Goal: Task Accomplishment & Management: Use online tool/utility

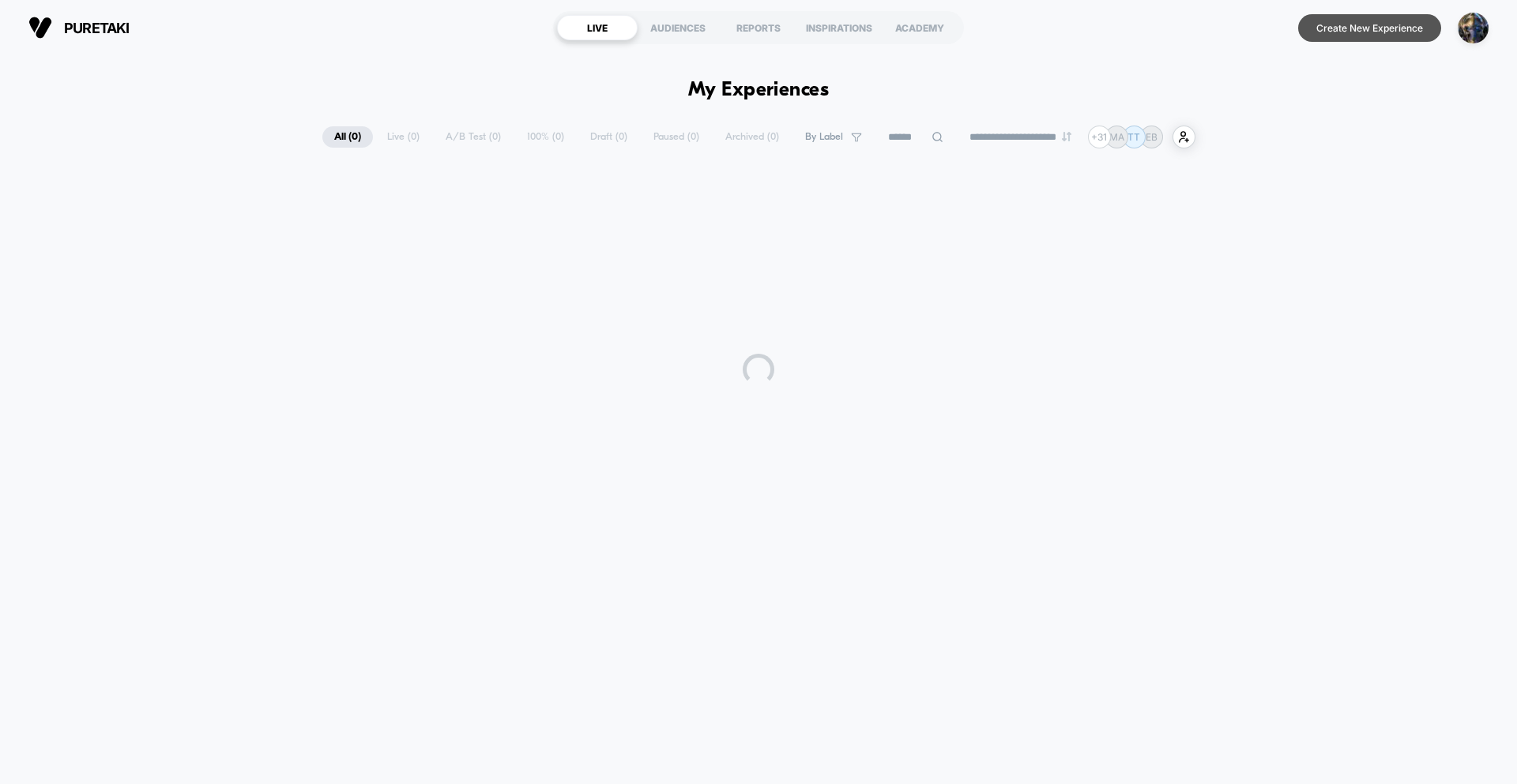
click at [1355, 36] on button "Create New Experience" at bounding box center [1369, 28] width 143 height 28
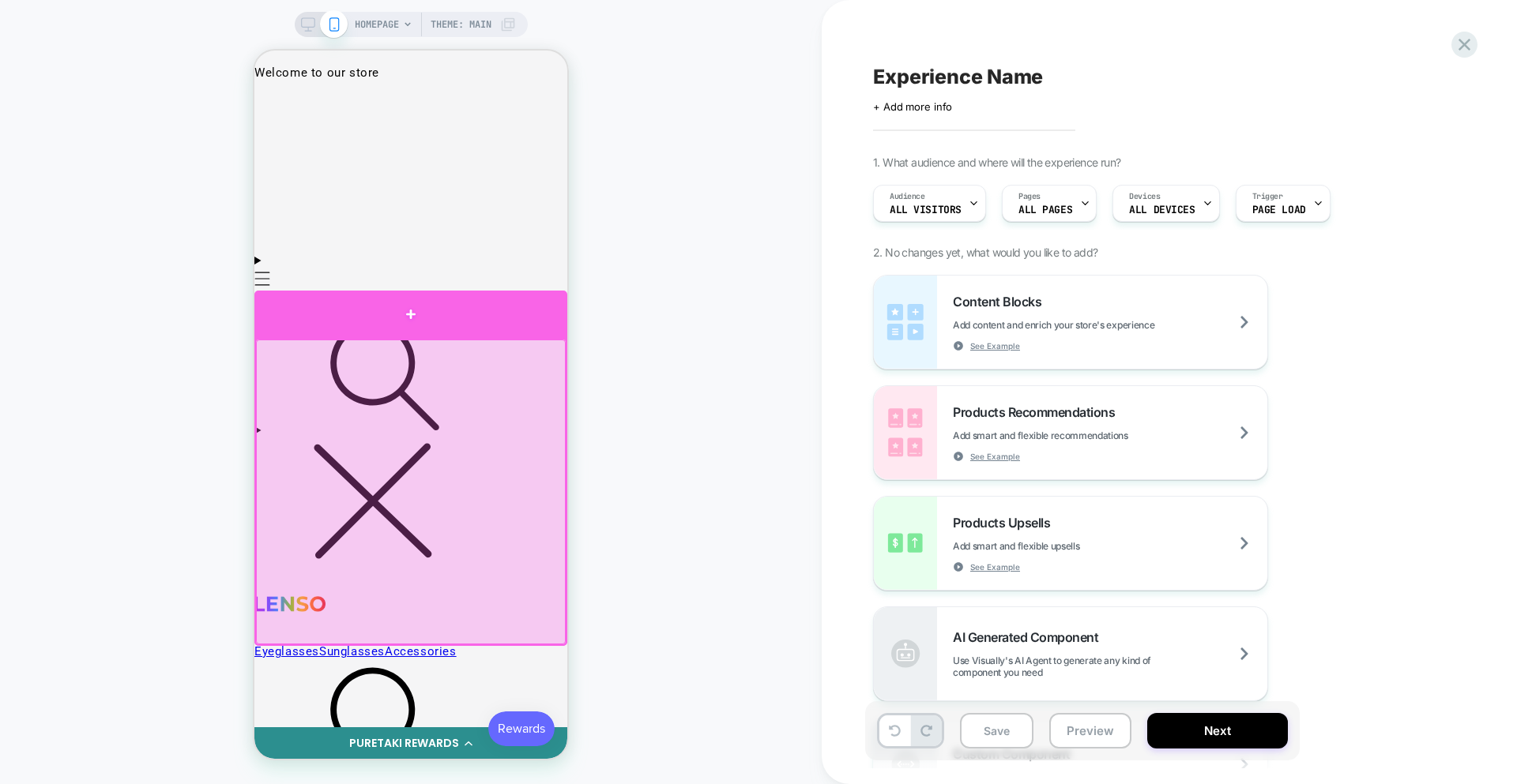
click at [463, 302] on div at bounding box center [411, 314] width 313 height 48
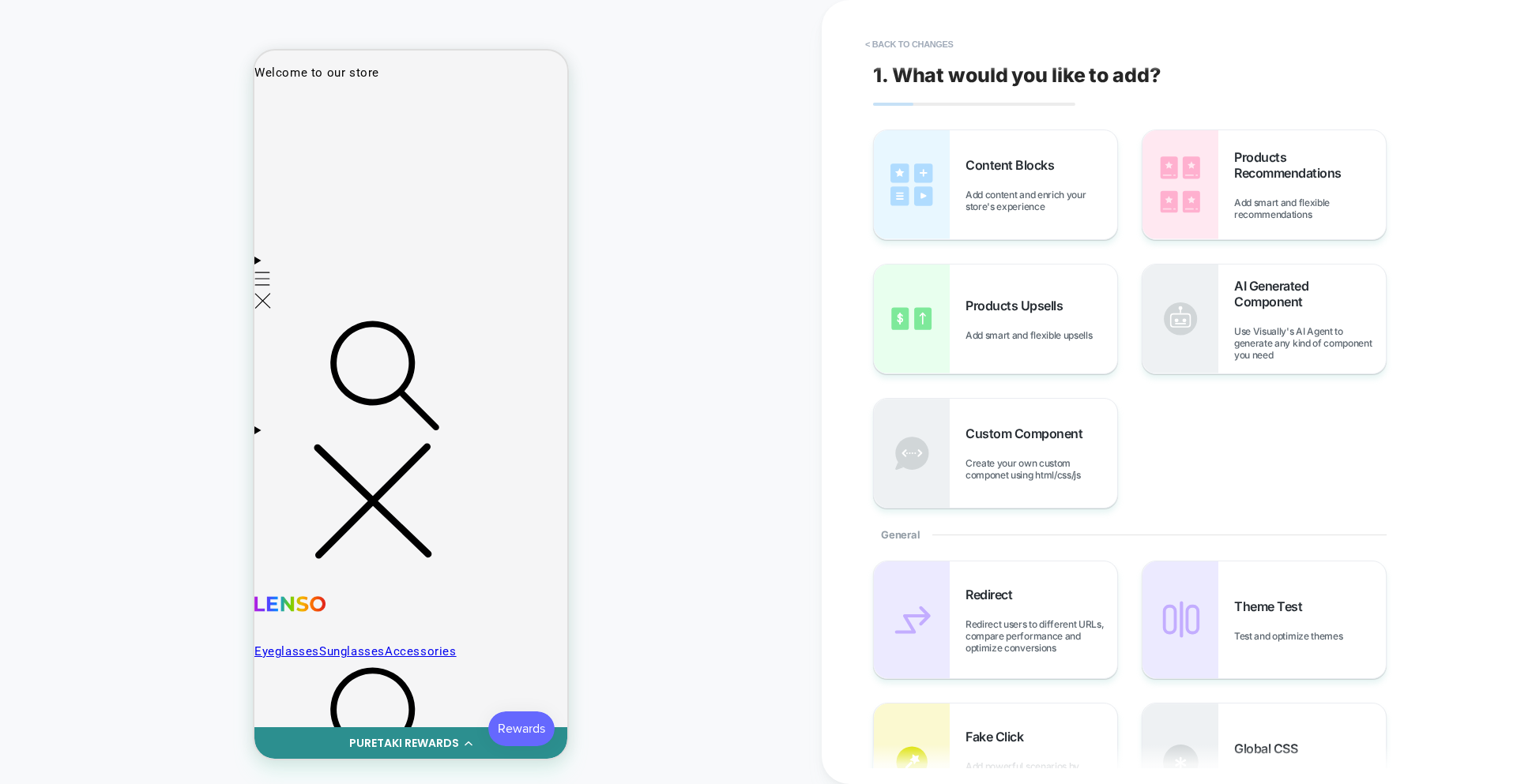
click at [1044, 358] on div "Products Upsells Add smart and flexible upsells" at bounding box center [995, 319] width 244 height 109
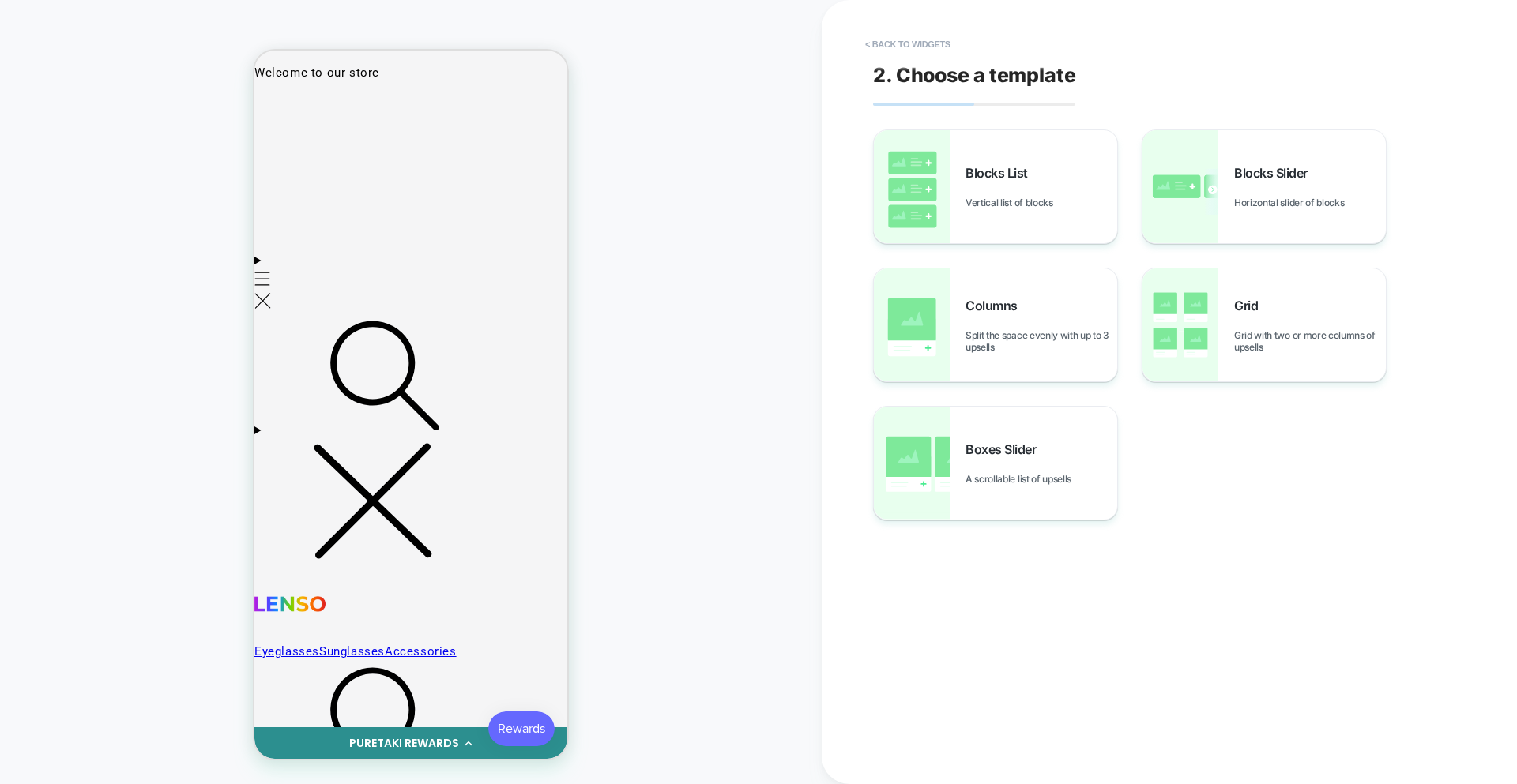
click at [959, 485] on div "Boxes Slider A scrollable list of upsells" at bounding box center [995, 463] width 244 height 113
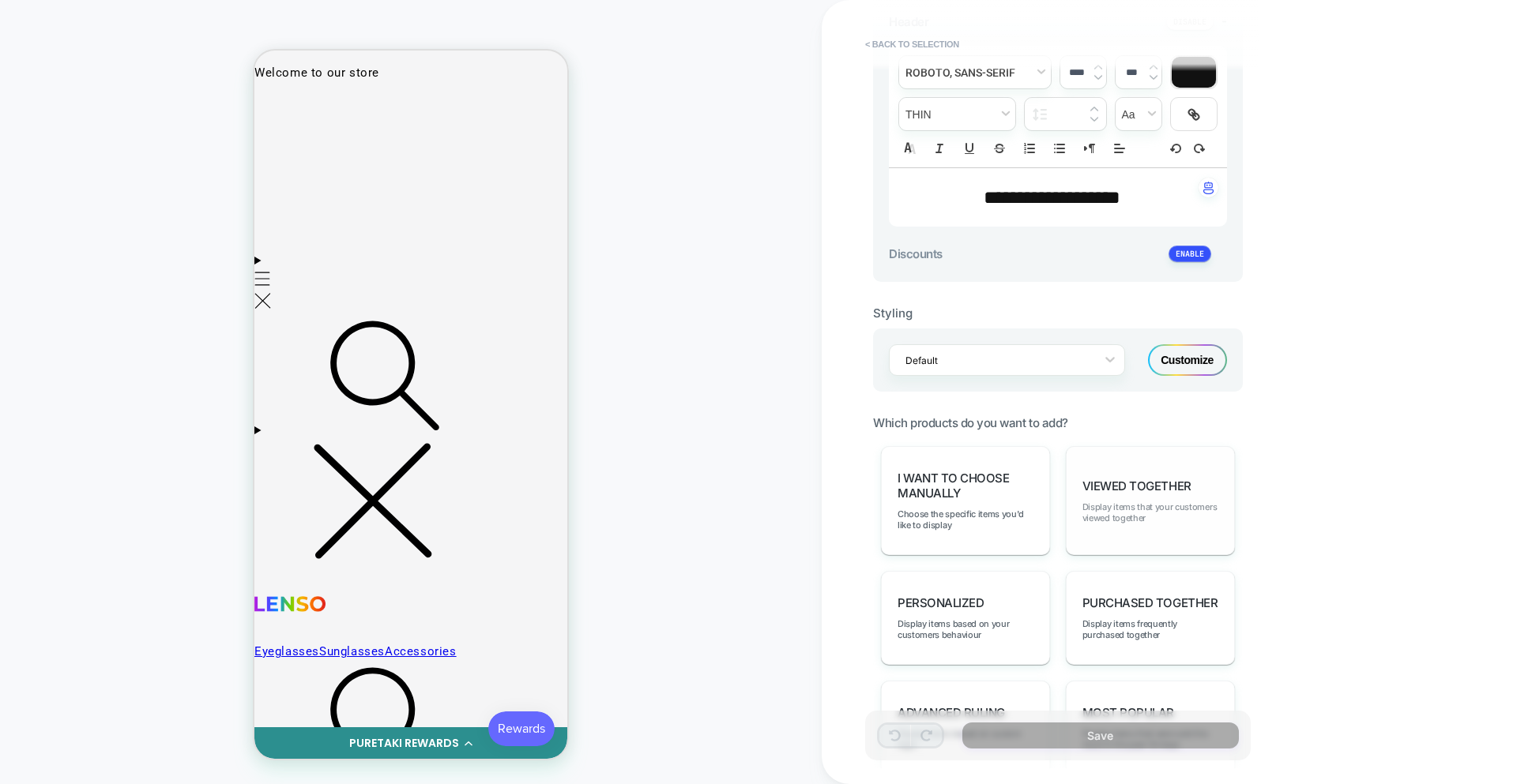
scroll to position [446, 0]
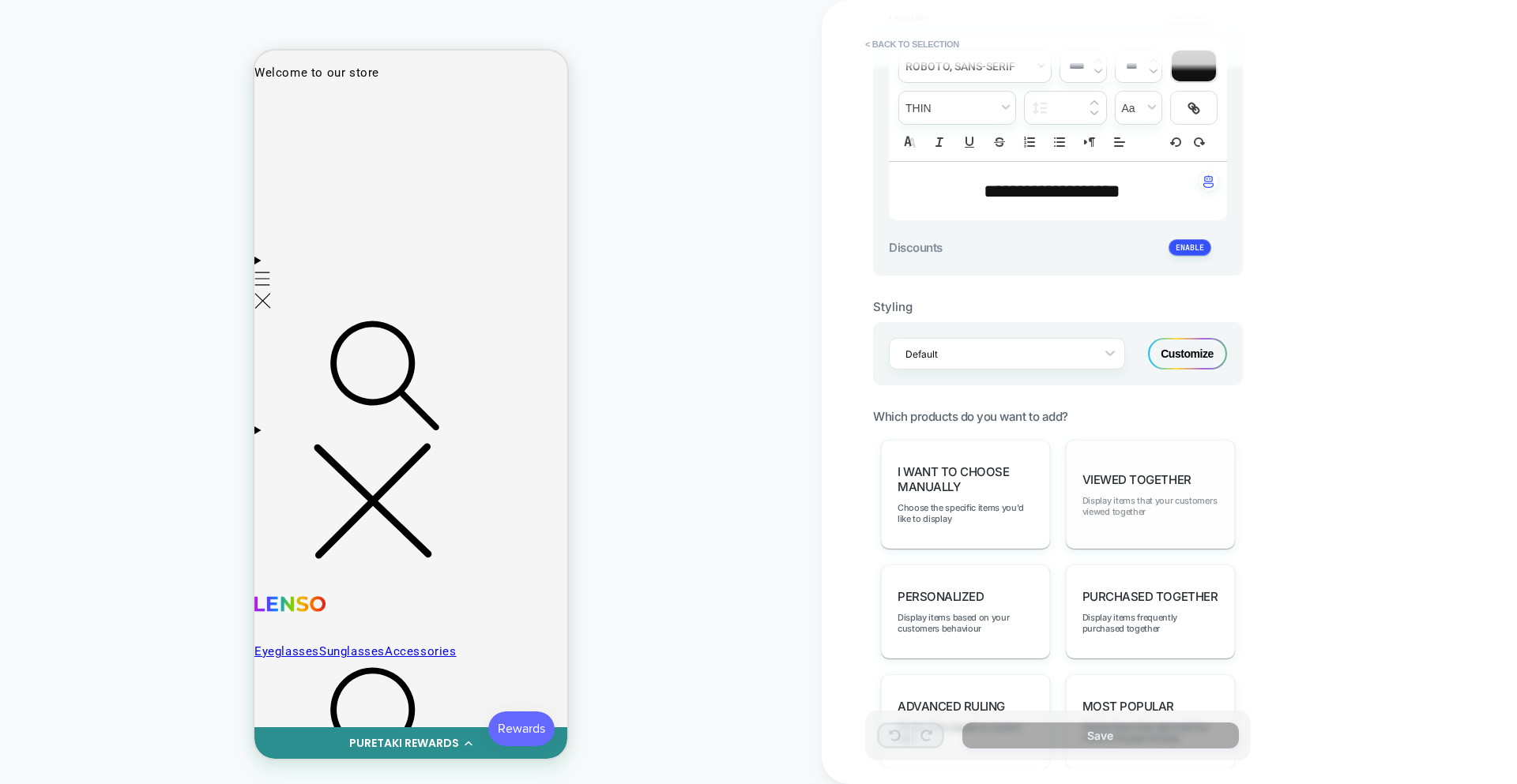
click at [1132, 500] on span "Display items that your customers viewed together" at bounding box center [1150, 506] width 136 height 22
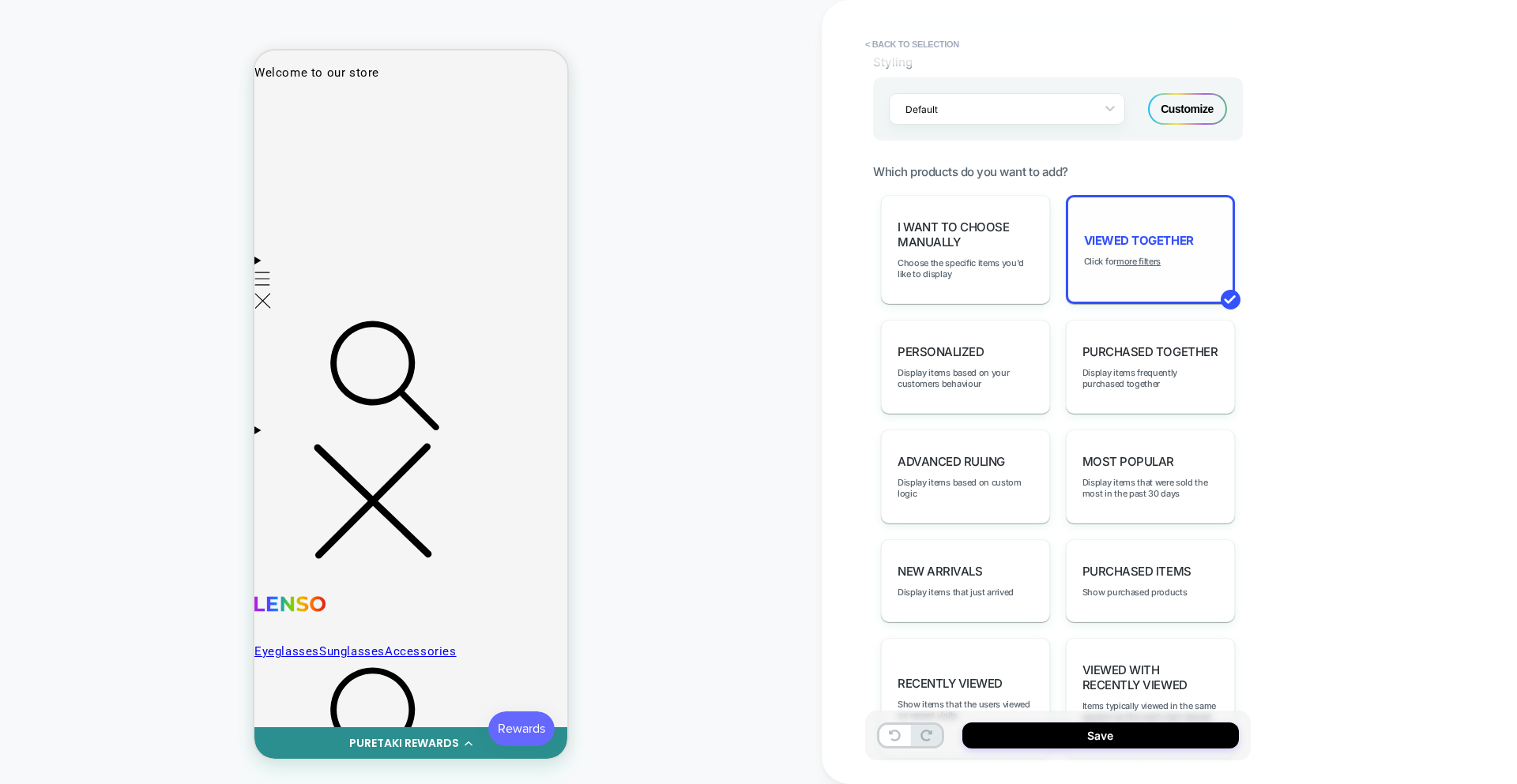
scroll to position [755, 0]
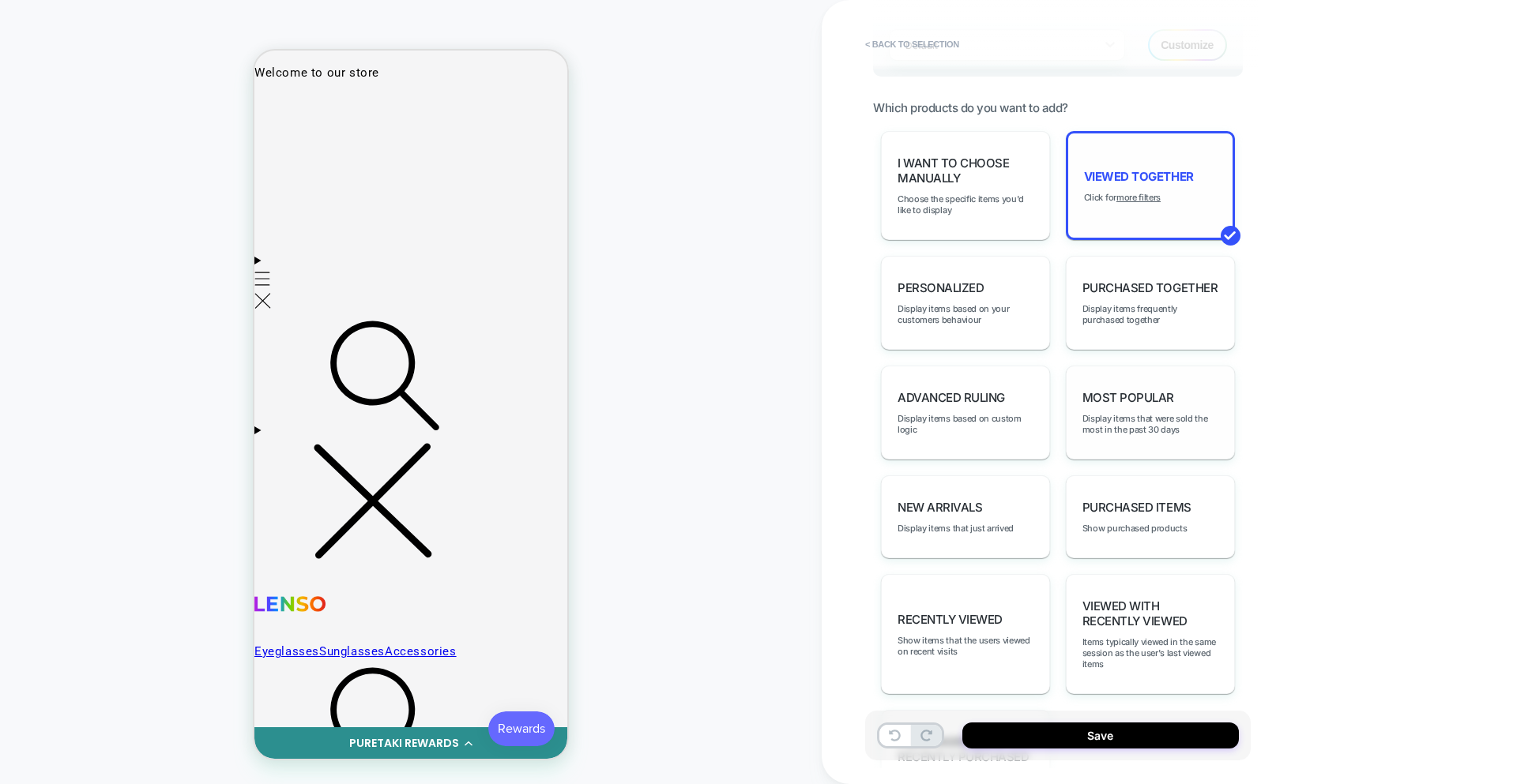
click at [1109, 401] on span "Most Popular" at bounding box center [1128, 397] width 91 height 15
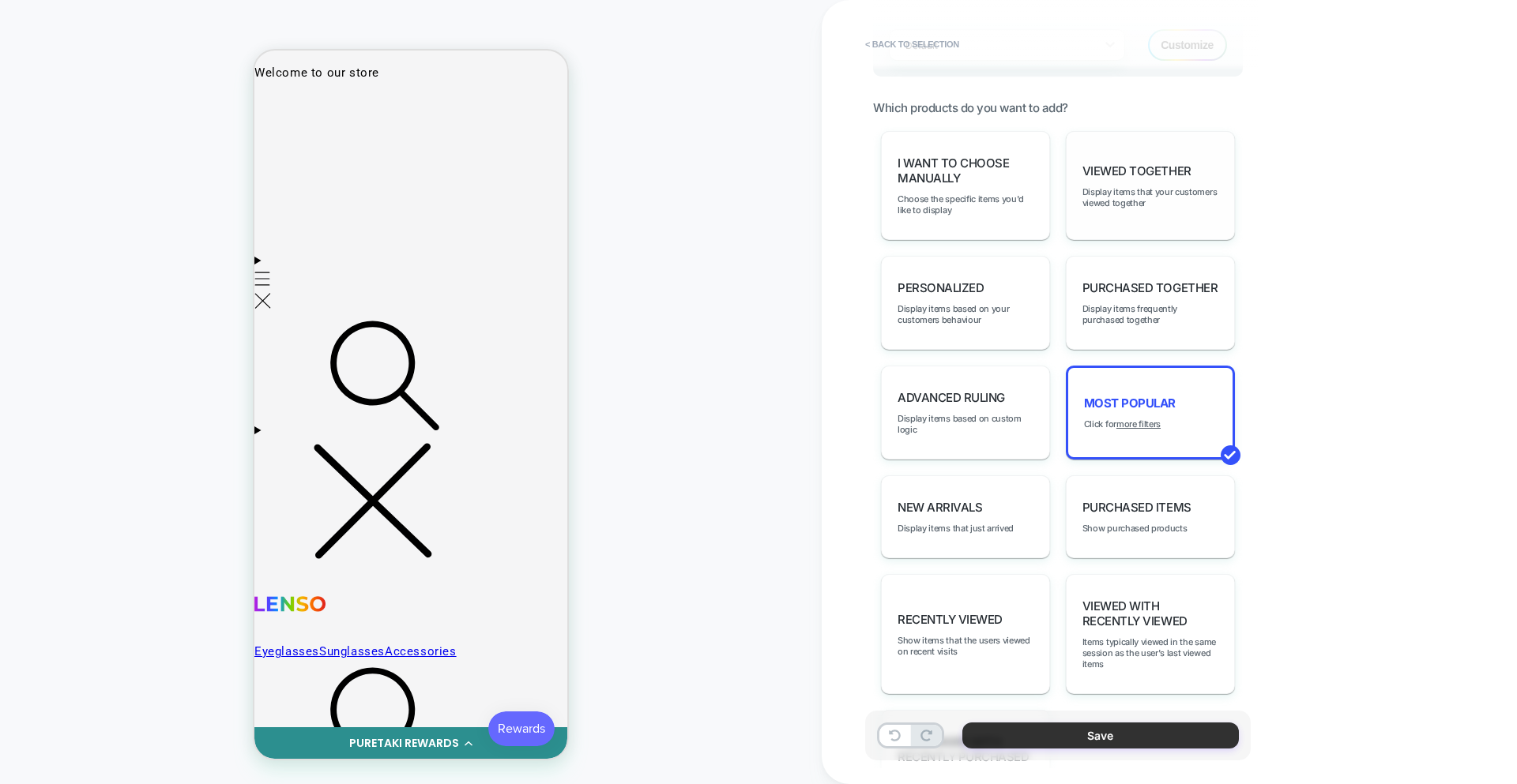
click at [1121, 738] on button "Save" at bounding box center [1100, 735] width 276 height 26
type textarea "*"
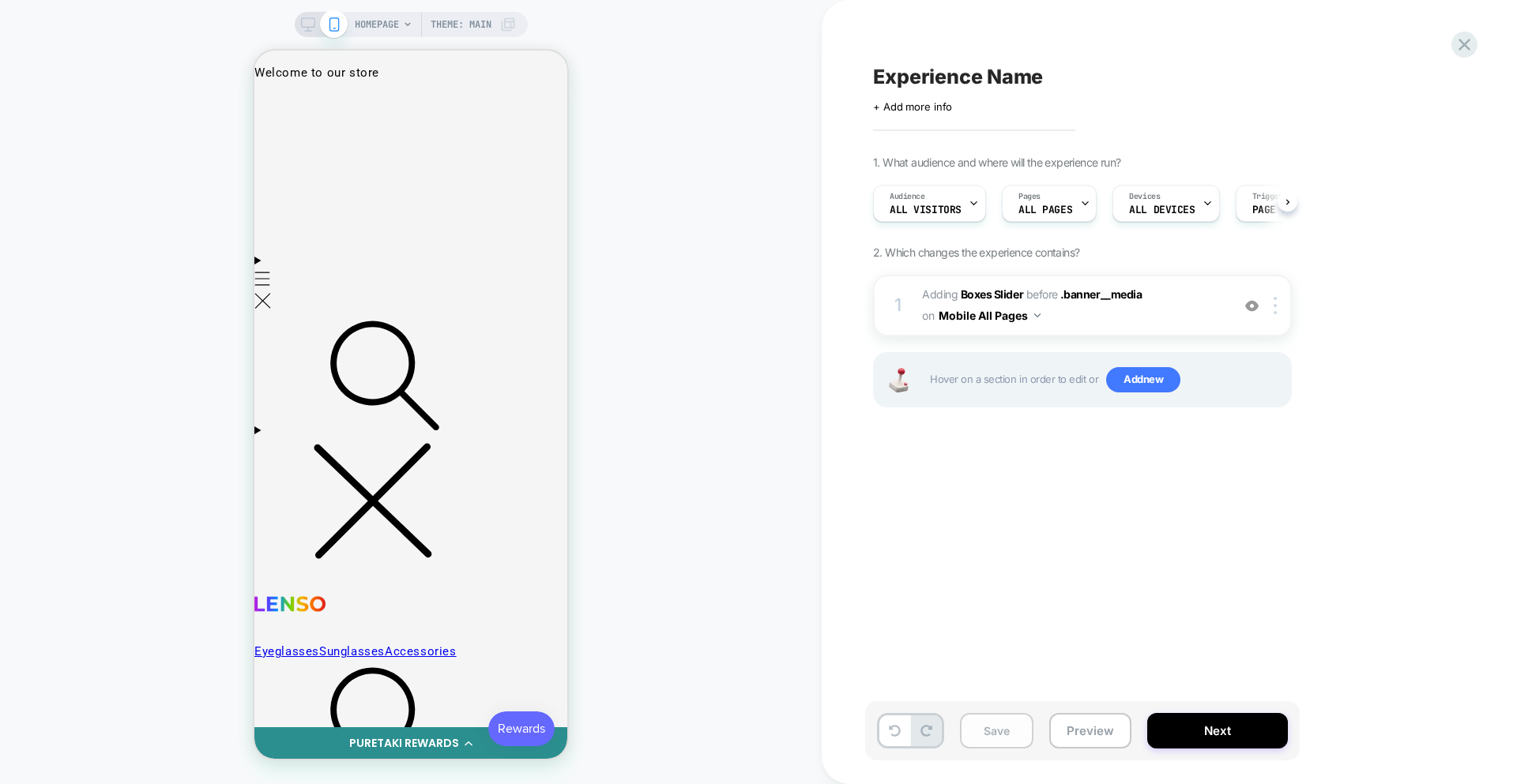
scroll to position [0, 1]
click at [988, 727] on button "Save" at bounding box center [996, 731] width 74 height 36
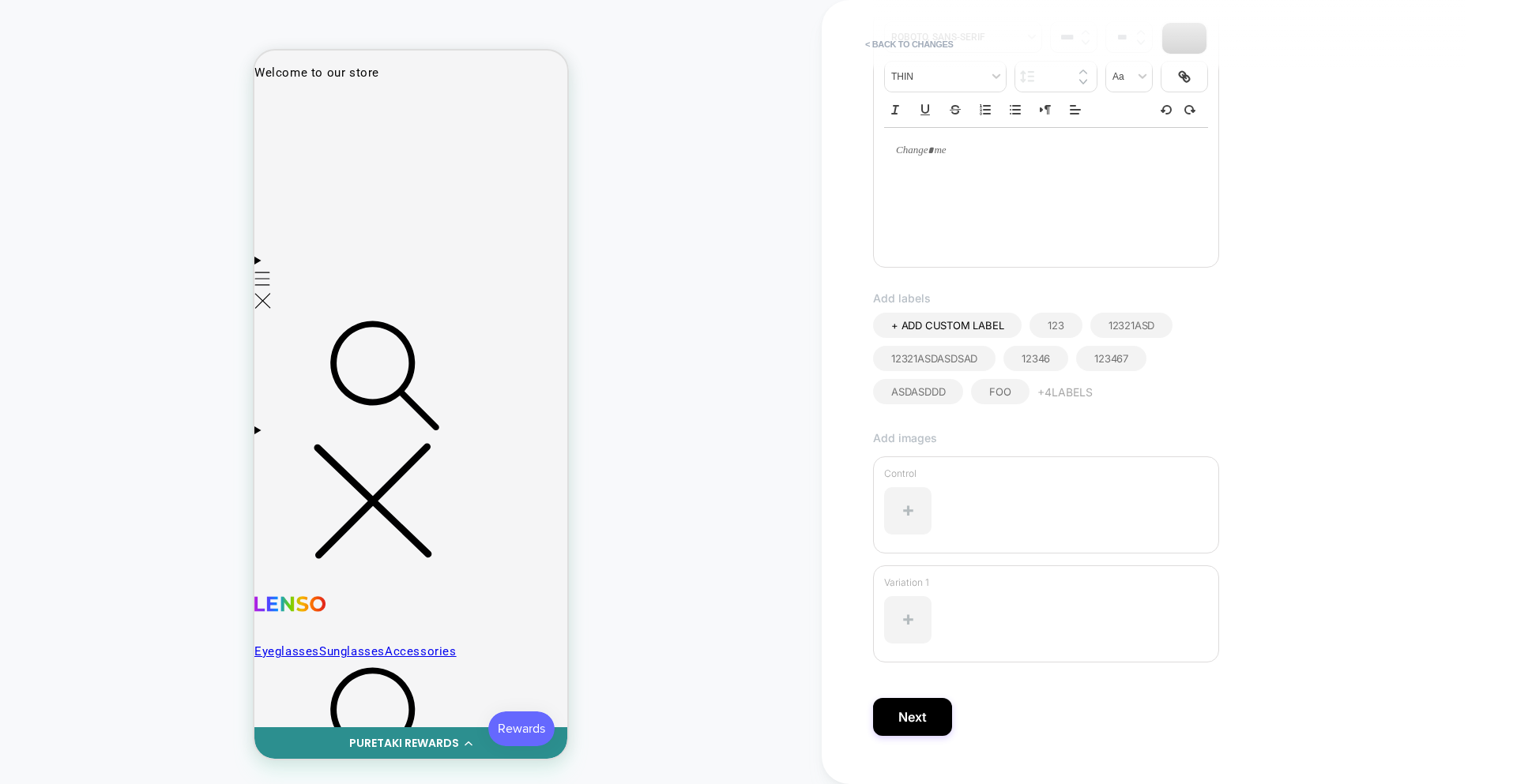
scroll to position [286, 0]
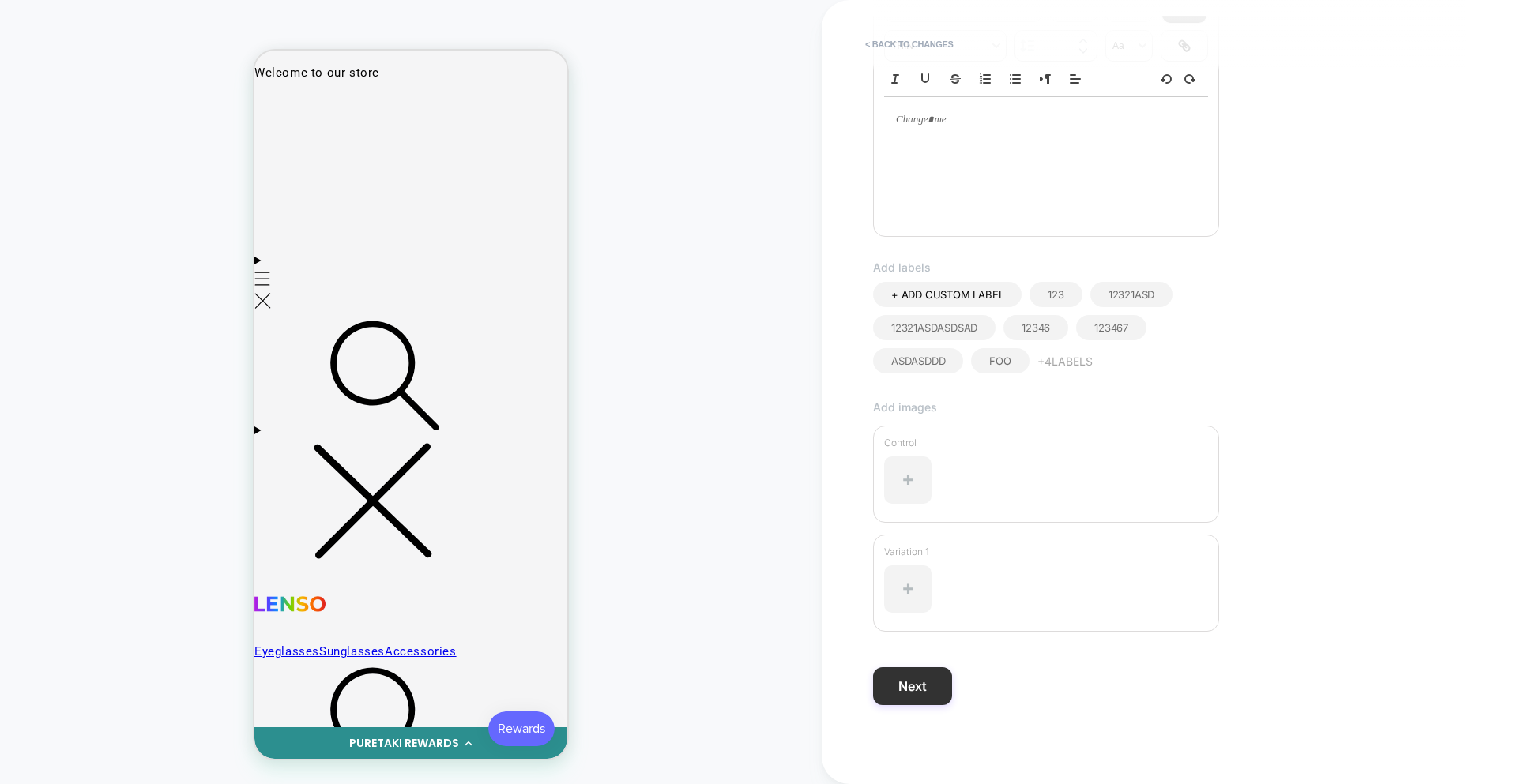
type input "**"
click at [908, 685] on button "Next" at bounding box center [912, 686] width 79 height 38
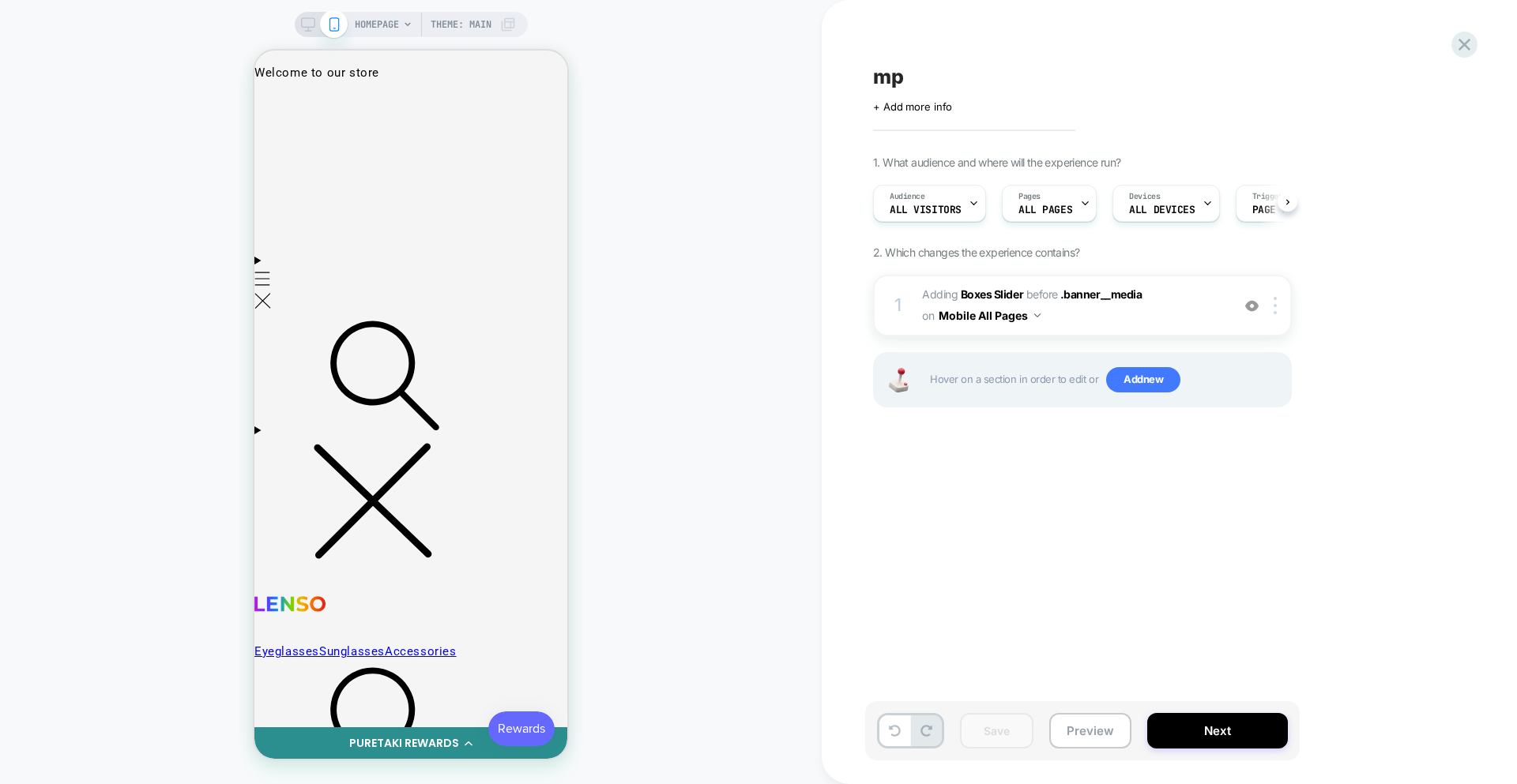
scroll to position [0, 1]
click at [1101, 738] on button "Preview" at bounding box center [1090, 731] width 83 height 36
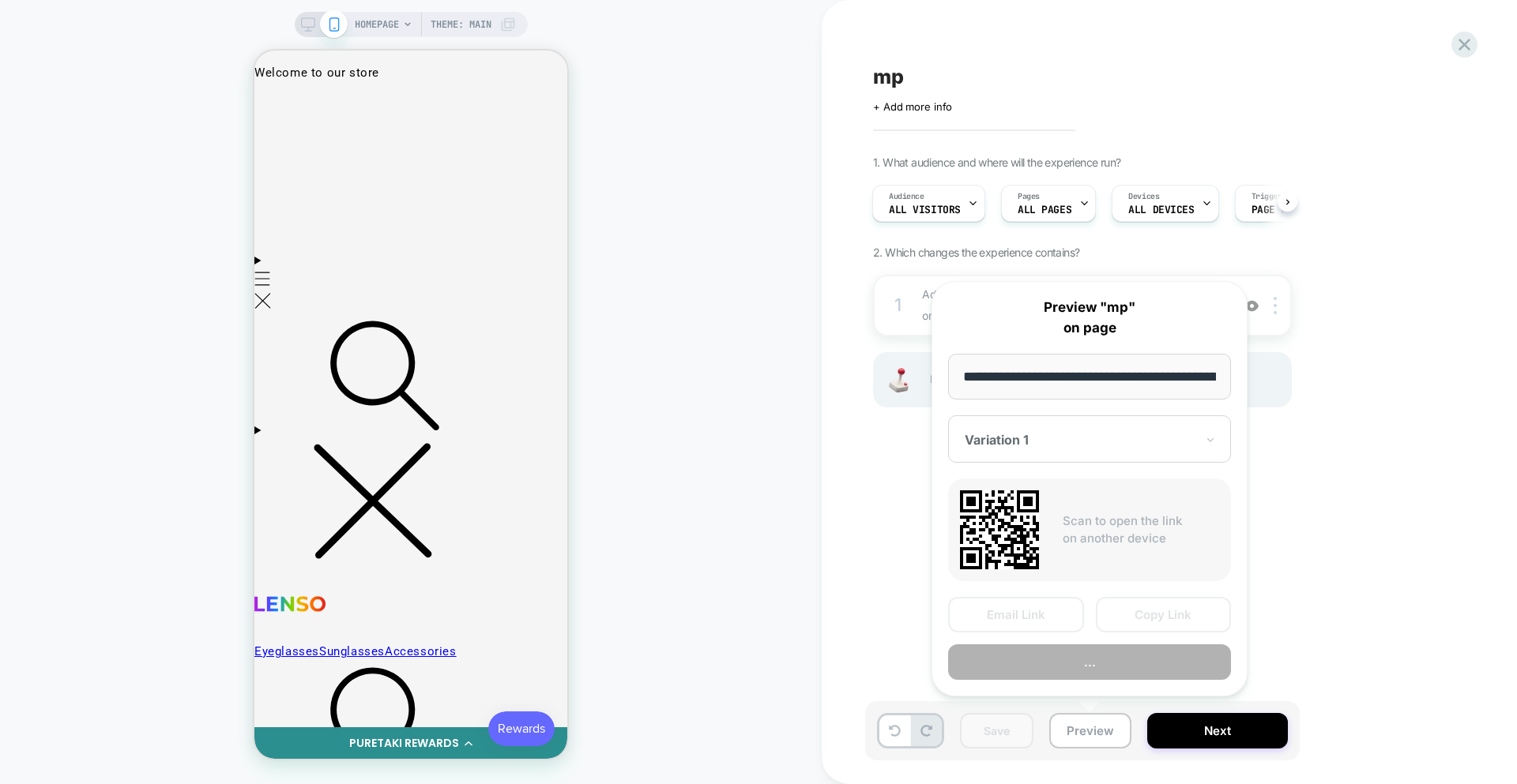
scroll to position [0, 74]
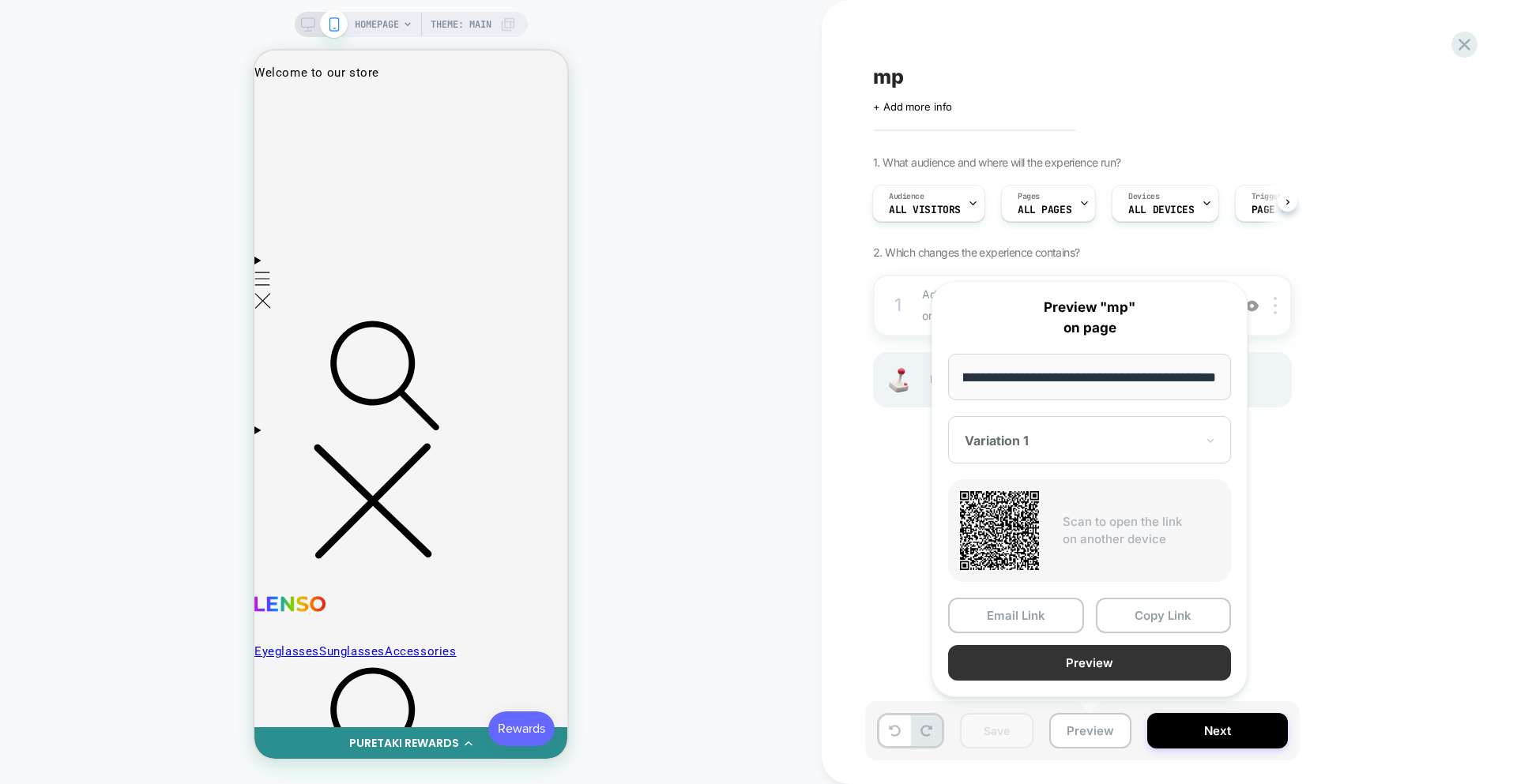
click at [1012, 658] on button "Preview" at bounding box center [1089, 663] width 282 height 36
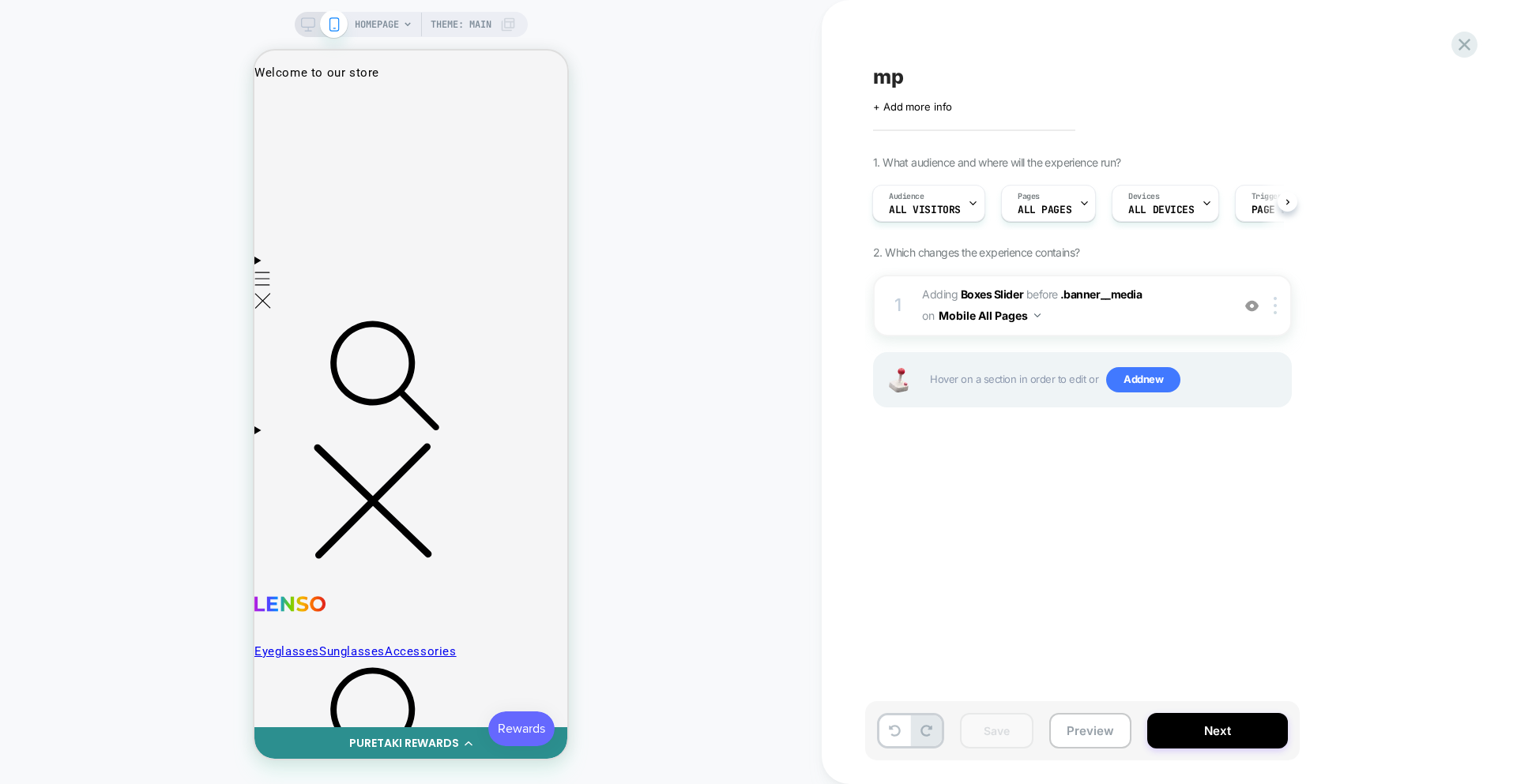
click at [1462, 46] on icon at bounding box center [1464, 45] width 12 height 12
